Goal: Transaction & Acquisition: Purchase product/service

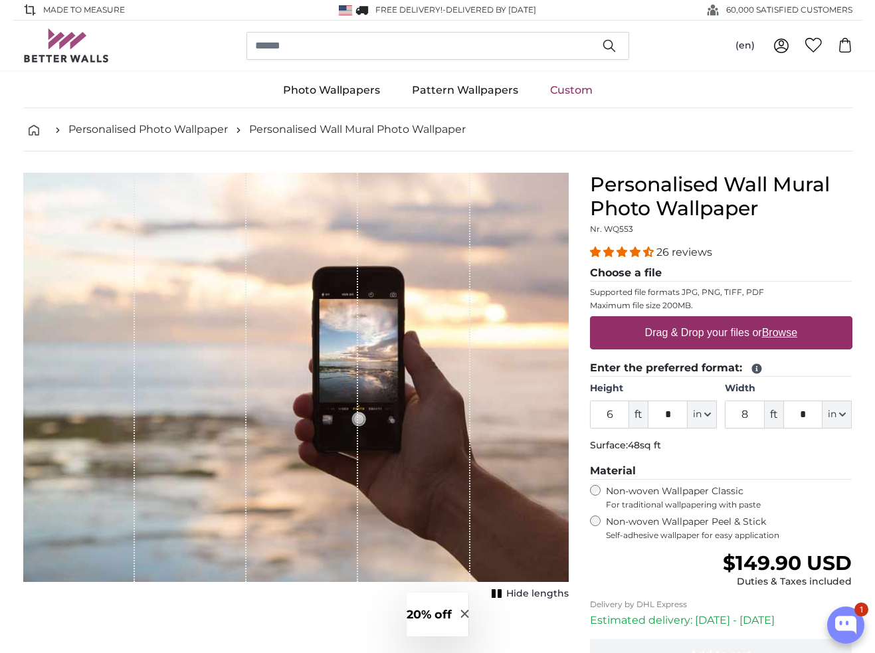
click at [364, 401] on div "1 of 1" at bounding box center [414, 377] width 112 height 409
click at [777, 336] on u "Browse" at bounding box center [779, 332] width 35 height 11
click at [777, 320] on input "Drag & Drop your files or Browse" at bounding box center [721, 318] width 262 height 4
click at [783, 335] on u "Browse" at bounding box center [779, 332] width 35 height 11
click at [783, 320] on input "Drag & Drop your files or Browse" at bounding box center [721, 318] width 262 height 4
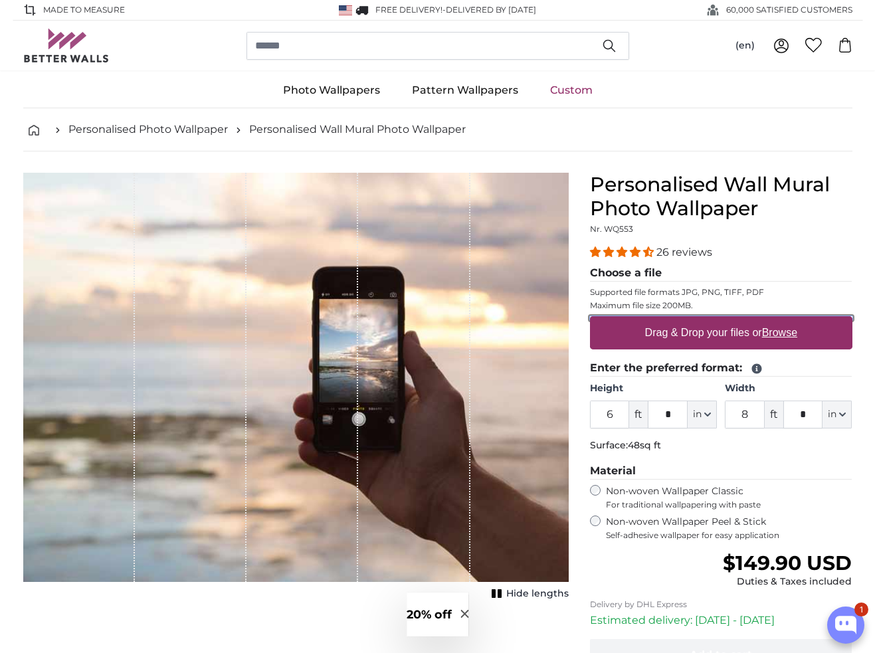
type input "**********"
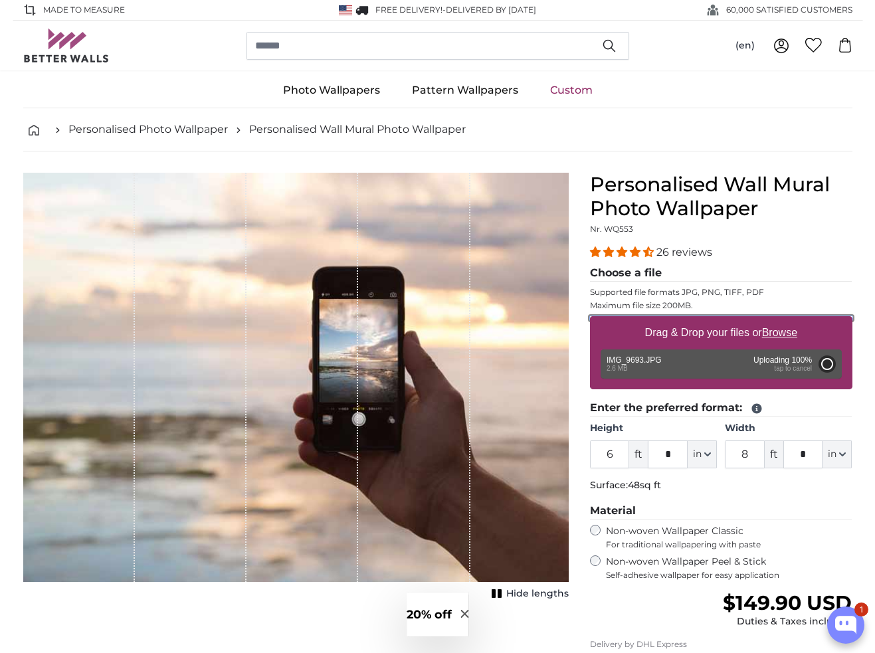
type input "4"
type input "***"
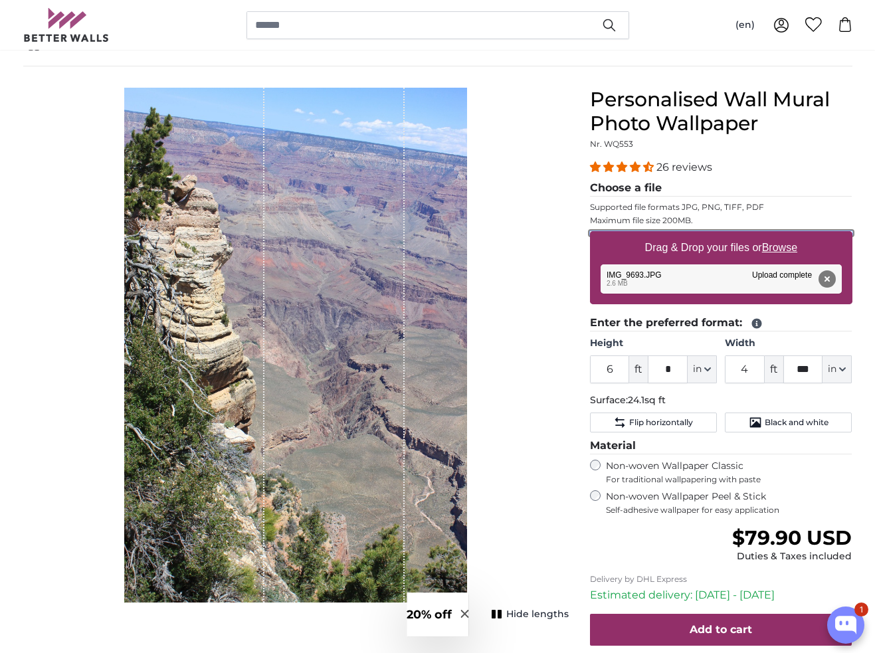
scroll to position [88, 0]
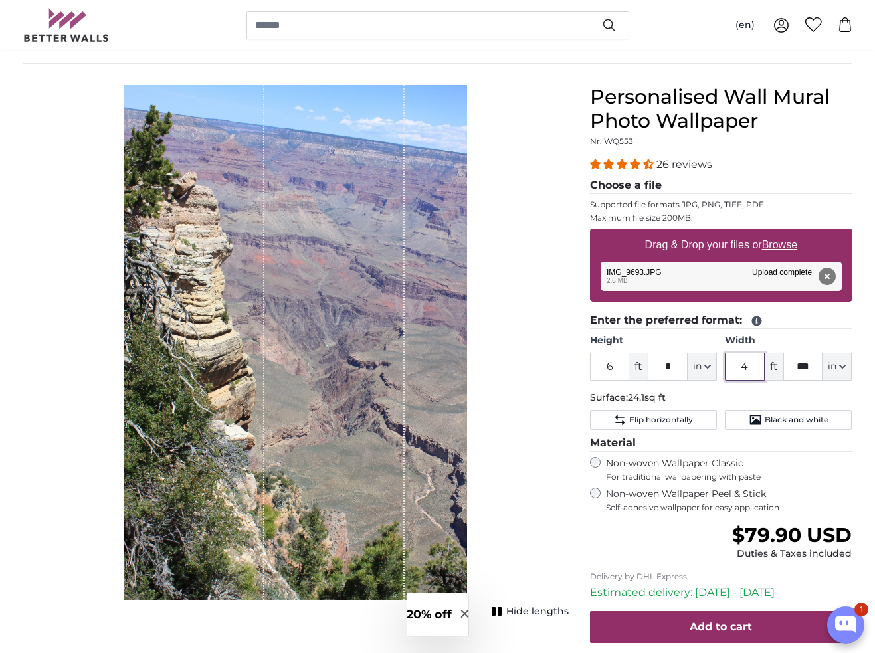
drag, startPoint x: 752, startPoint y: 367, endPoint x: 735, endPoint y: 367, distance: 16.6
click at [736, 367] on input "4" at bounding box center [745, 367] width 40 height 28
type input "6"
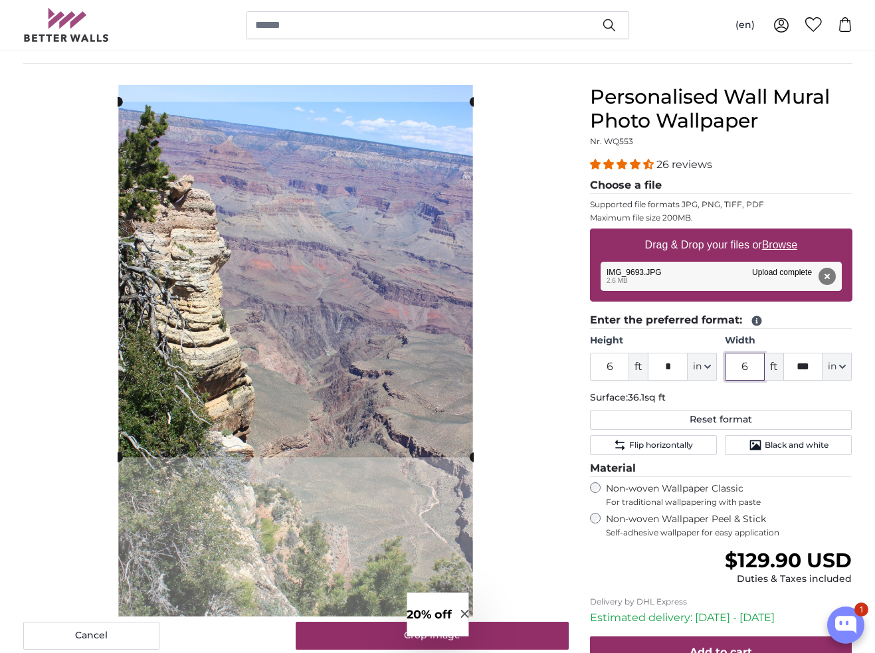
click at [297, 246] on cropper-handle at bounding box center [296, 280] width 356 height 356
type input "6"
click at [817, 369] on input "***" at bounding box center [804, 367] width 40 height 28
drag, startPoint x: 817, startPoint y: 369, endPoint x: 782, endPoint y: 367, distance: 35.9
click at [782, 367] on div "6 ft *** in Centimeter (cm) Inches (inch) Feet (ft. in.)" at bounding box center [788, 367] width 127 height 28
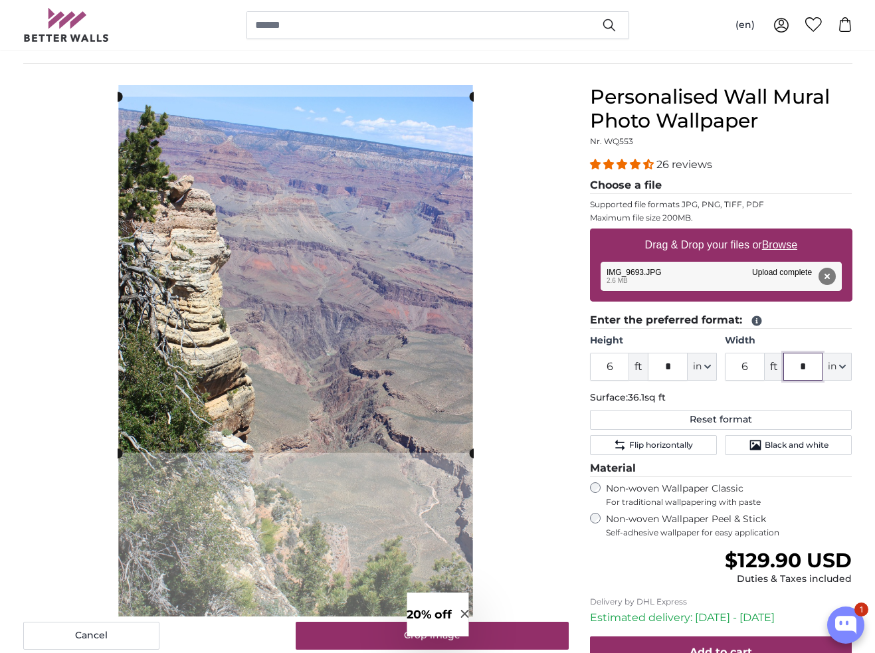
click at [333, 307] on cropper-handle at bounding box center [296, 275] width 356 height 356
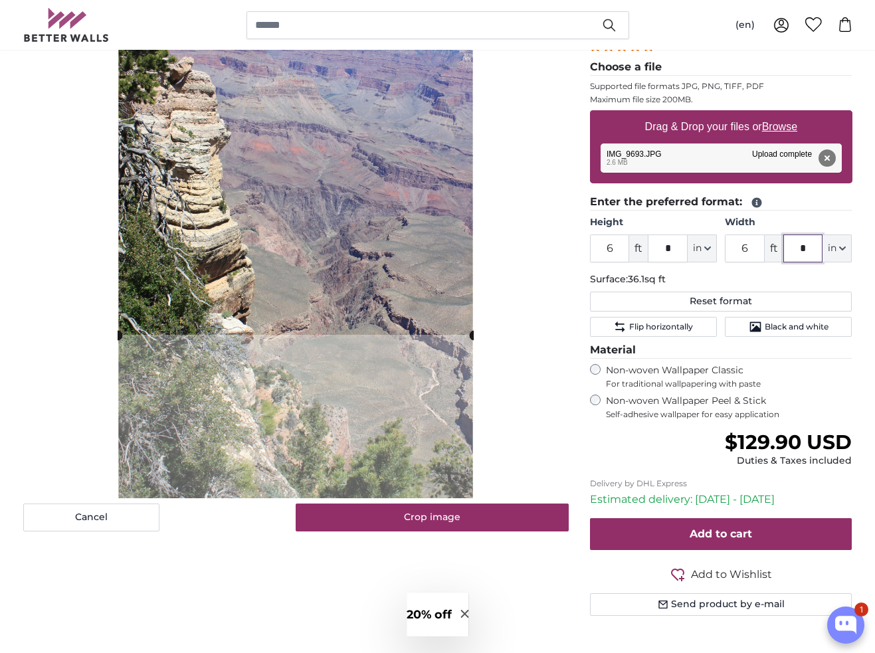
scroll to position [209, 0]
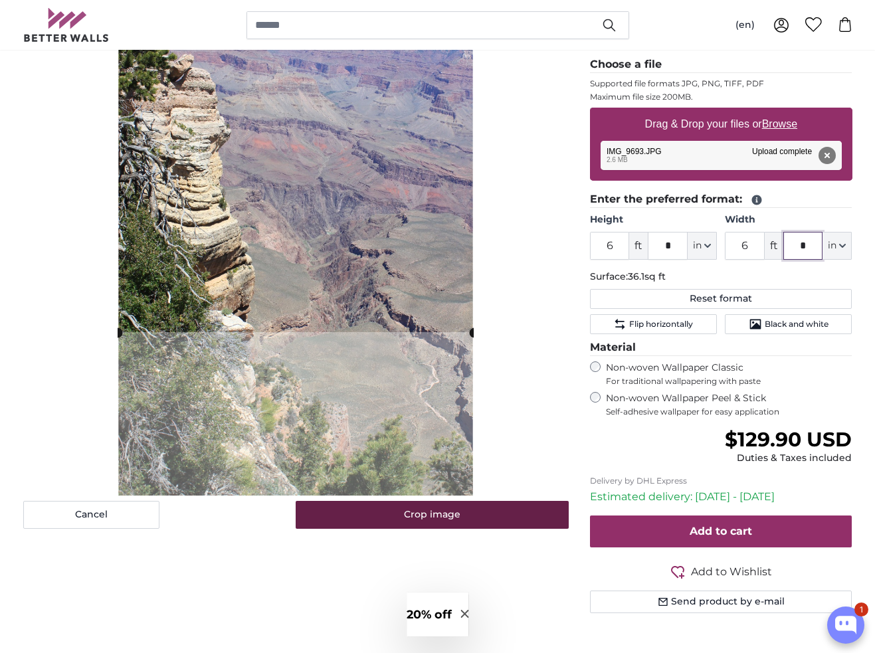
type input "*"
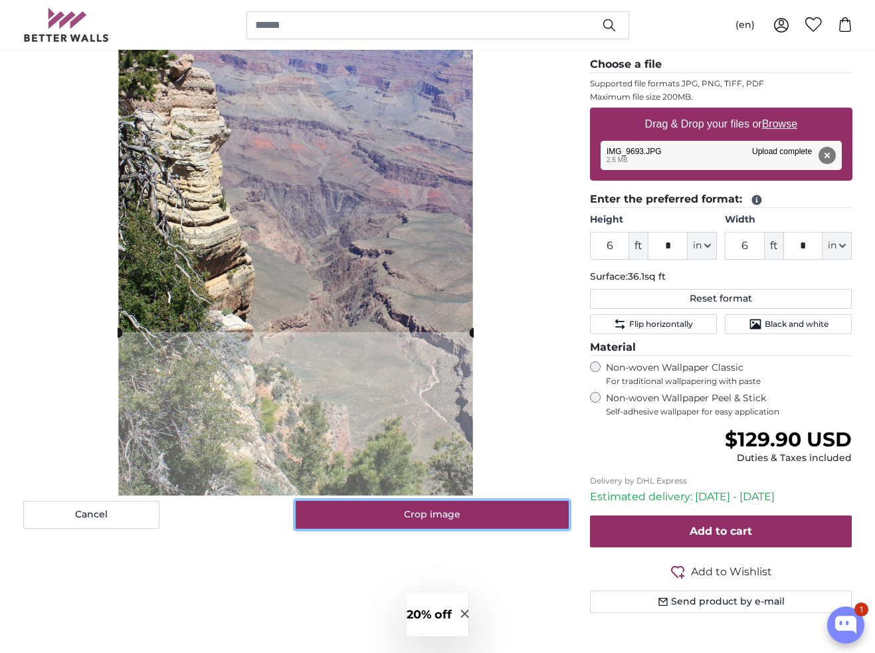
drag, startPoint x: 414, startPoint y: 517, endPoint x: 422, endPoint y: 541, distance: 25.2
click at [414, 517] on button "Crop image" at bounding box center [432, 515] width 273 height 28
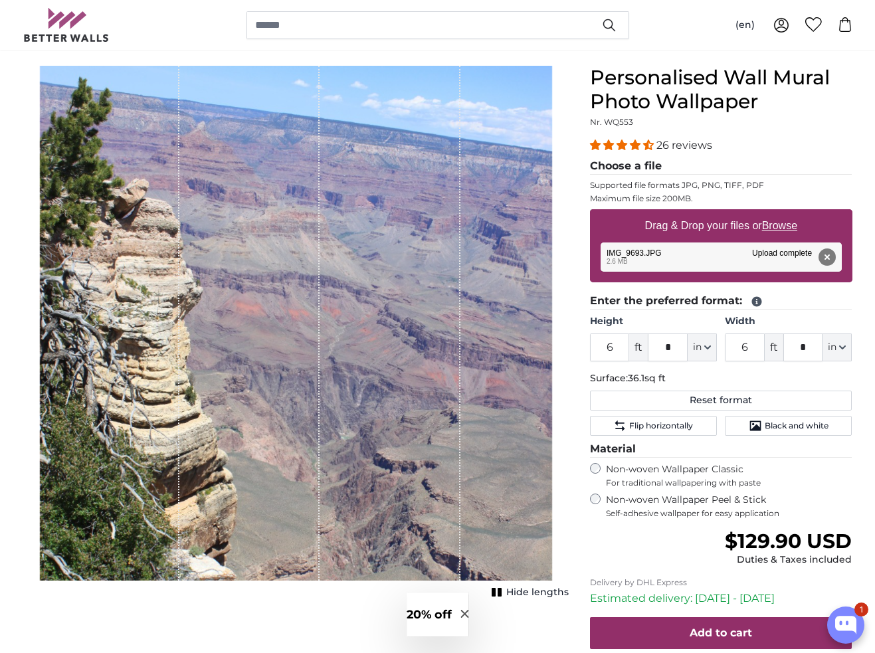
scroll to position [101, 0]
